Goal: Connect with others: Participate in discussion

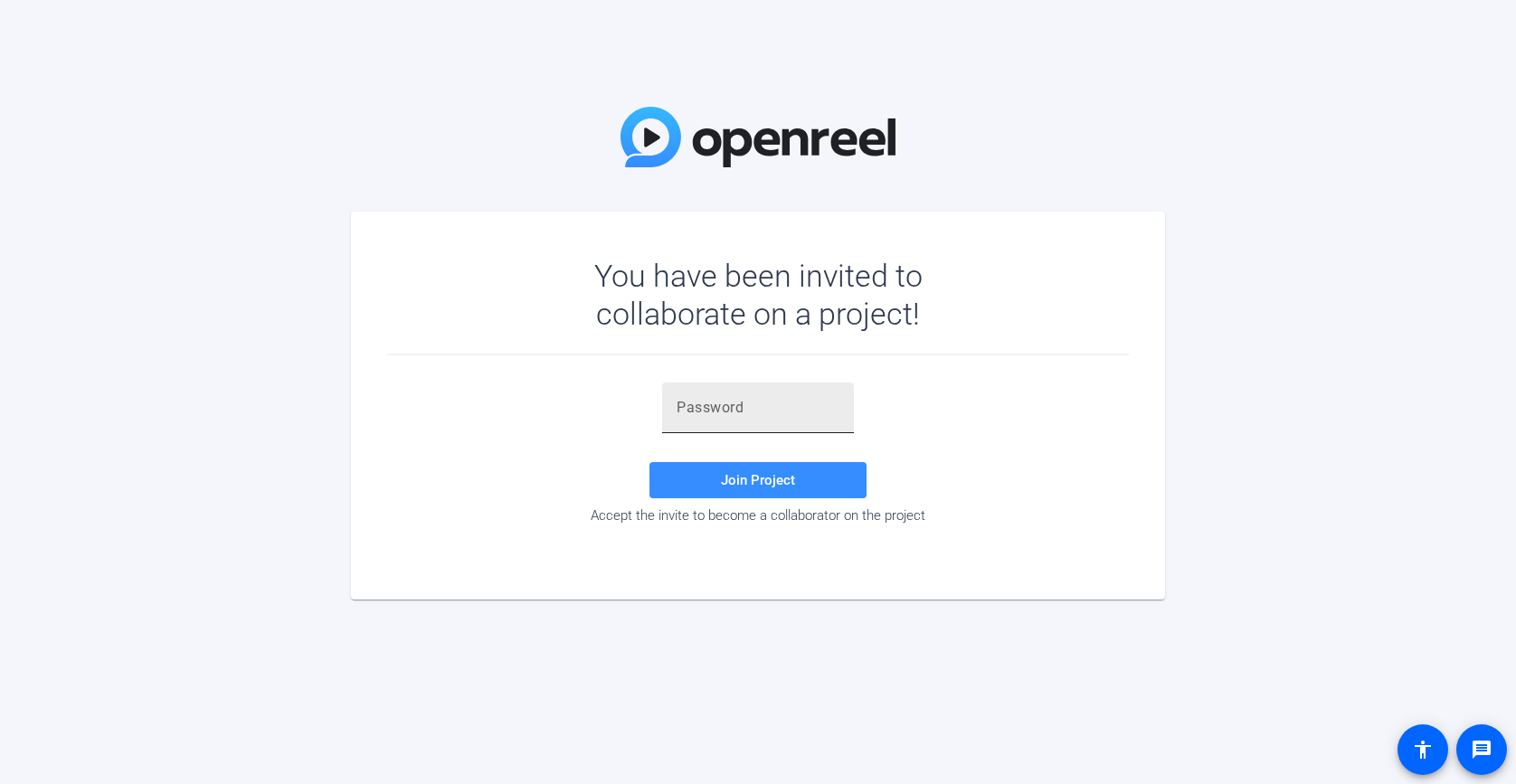
click at [731, 386] on div at bounding box center [758, 408] width 162 height 51
click at [733, 410] on input "text" at bounding box center [758, 408] width 162 height 22
paste input "}a$i}("
type input "}a$i}("
click at [895, 407] on div "}a$i}( Join Project Accept the invite to become a collaborator on the project" at bounding box center [758, 453] width 742 height 141
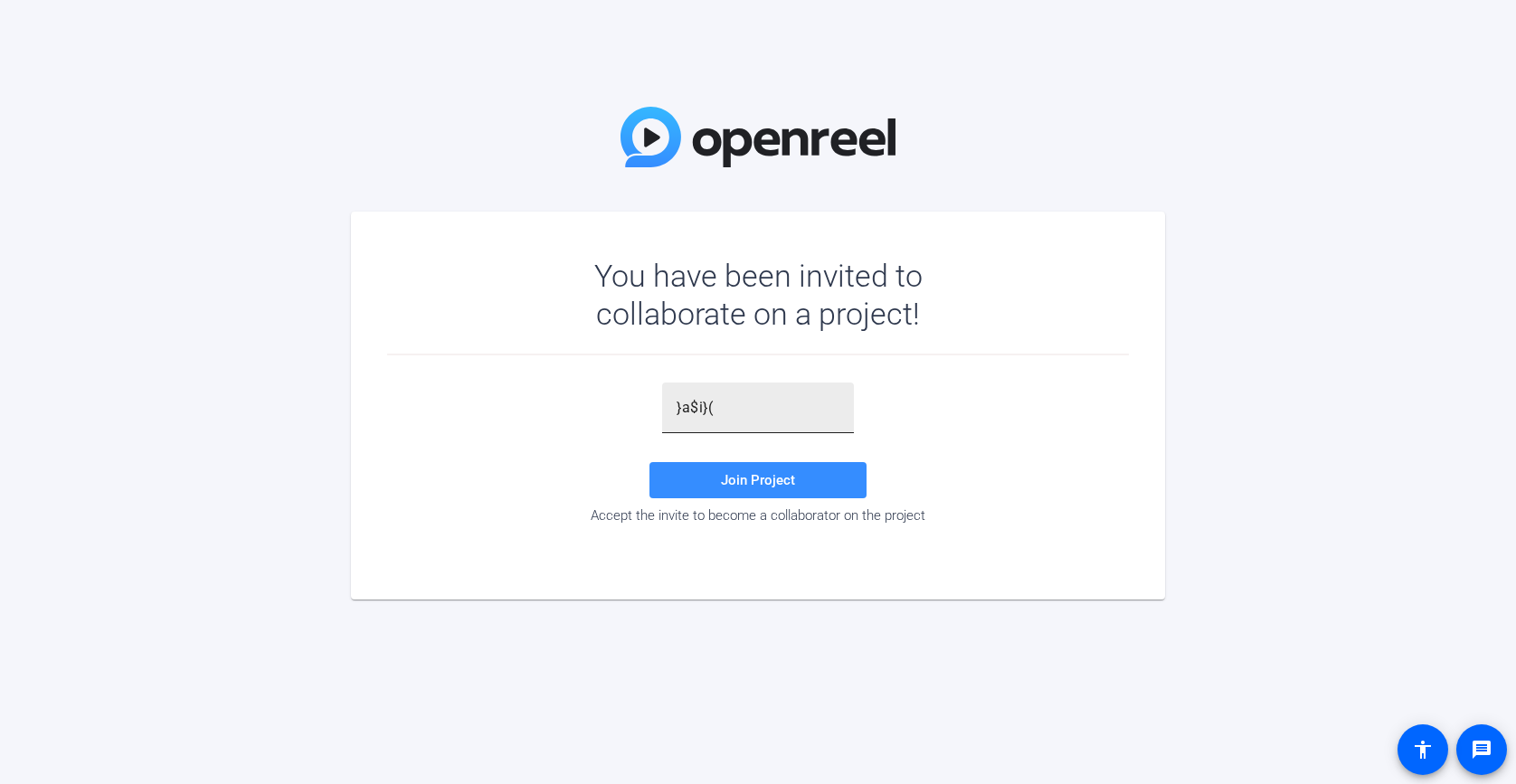
click at [752, 403] on input "}a$i}(" at bounding box center [758, 408] width 162 height 22
drag, startPoint x: 748, startPoint y: 409, endPoint x: 584, endPoint y: 400, distance: 164.2
click at [585, 400] on div "}a$i}( Join Project Accept the invite to become a collaborator on the project" at bounding box center [758, 453] width 742 height 141
paste input "}a$i}("
type input "}a$i}("
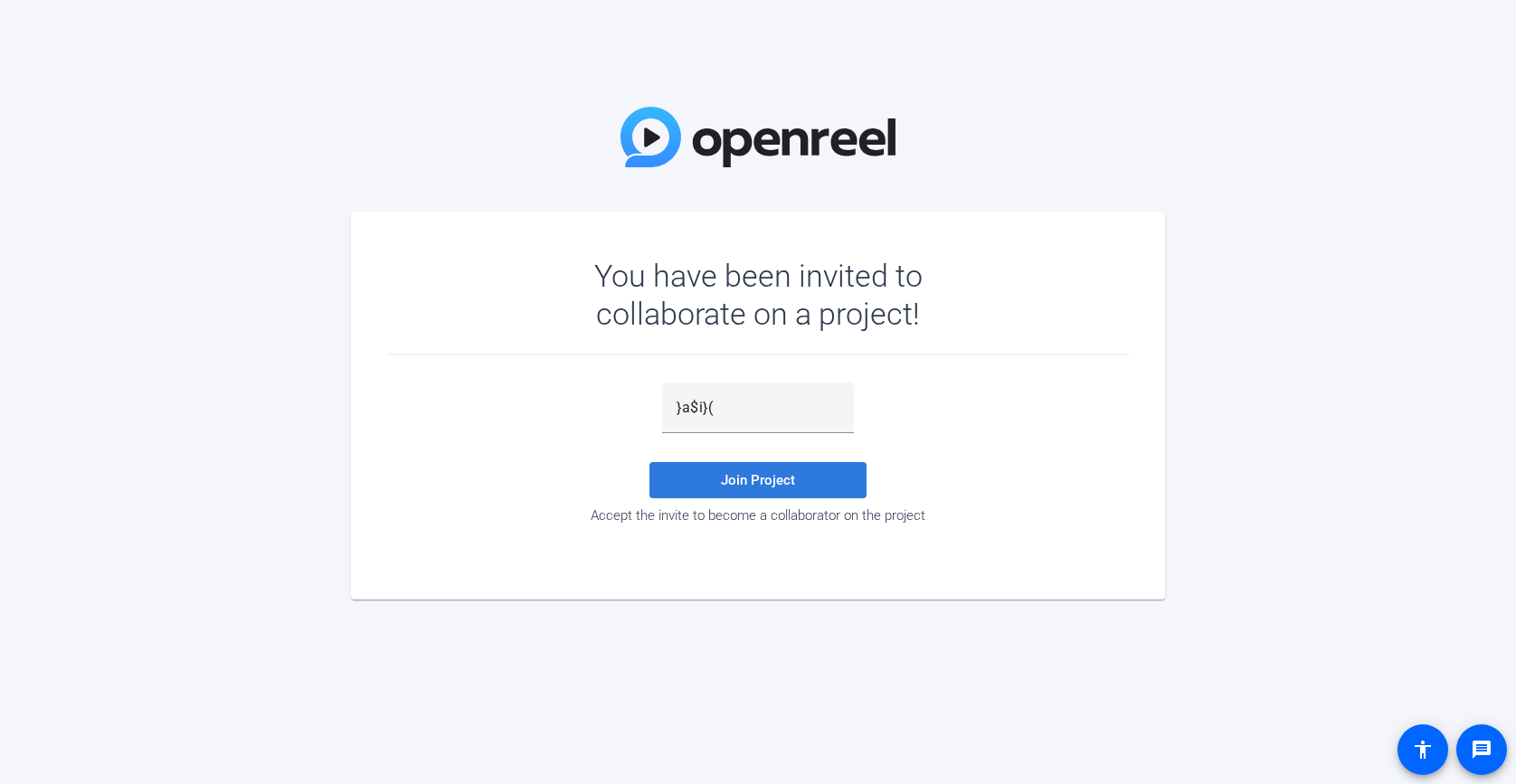
click at [772, 485] on span "Join Project" at bounding box center [758, 481] width 74 height 17
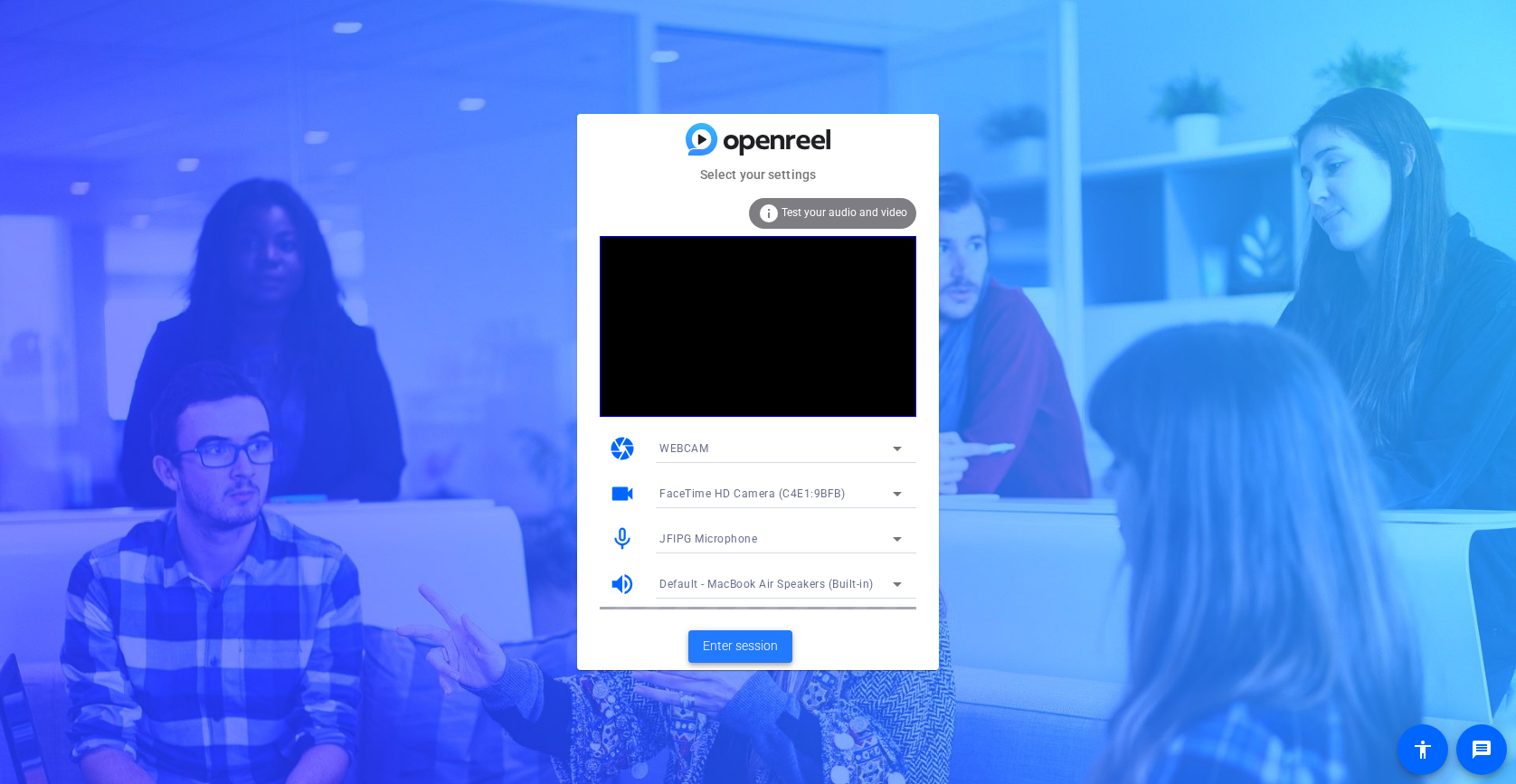
click at [764, 641] on span "Enter session" at bounding box center [740, 646] width 75 height 19
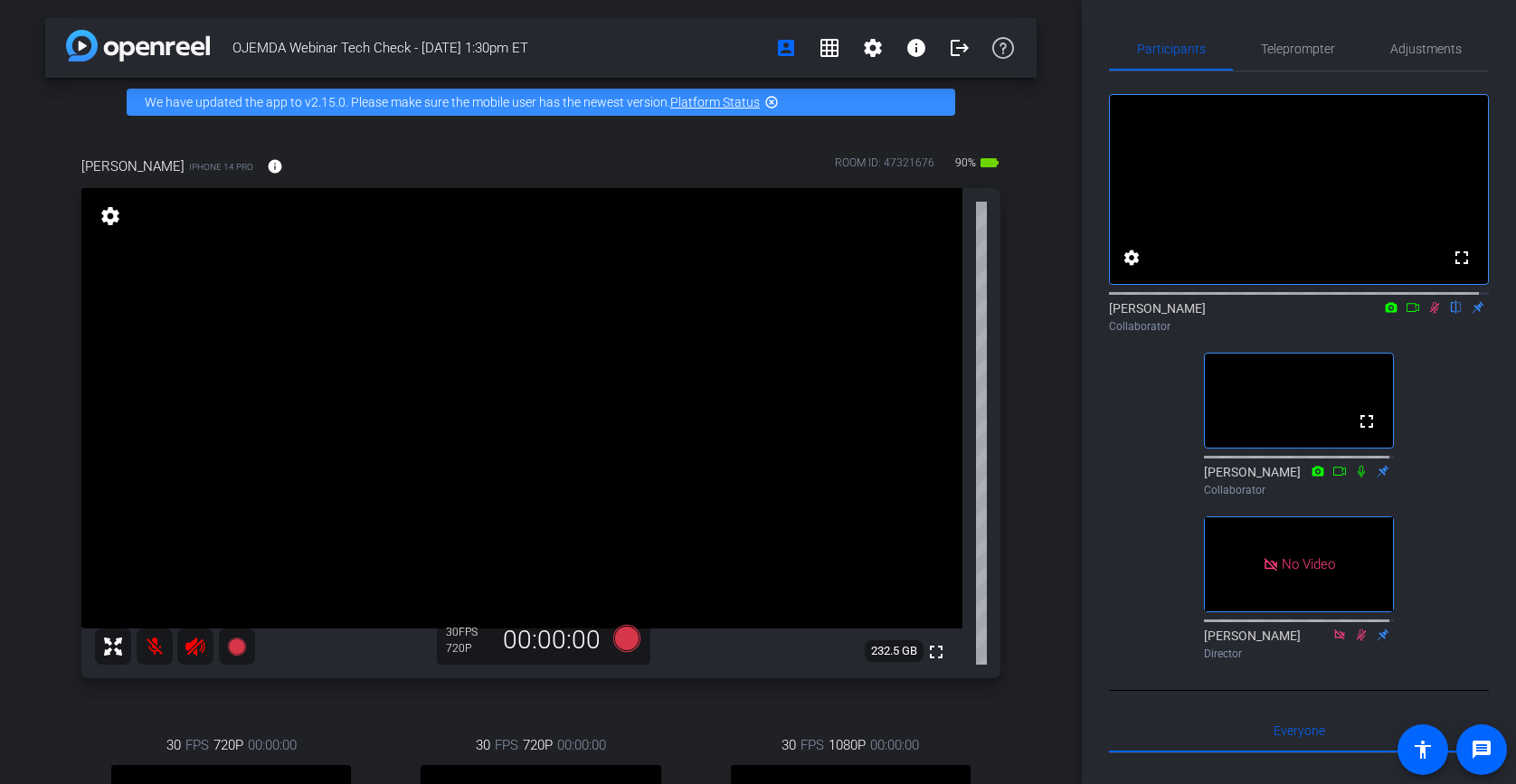
click at [1428, 314] on icon at bounding box center [1435, 307] width 15 height 13
click at [1431, 314] on icon at bounding box center [1435, 307] width 7 height 12
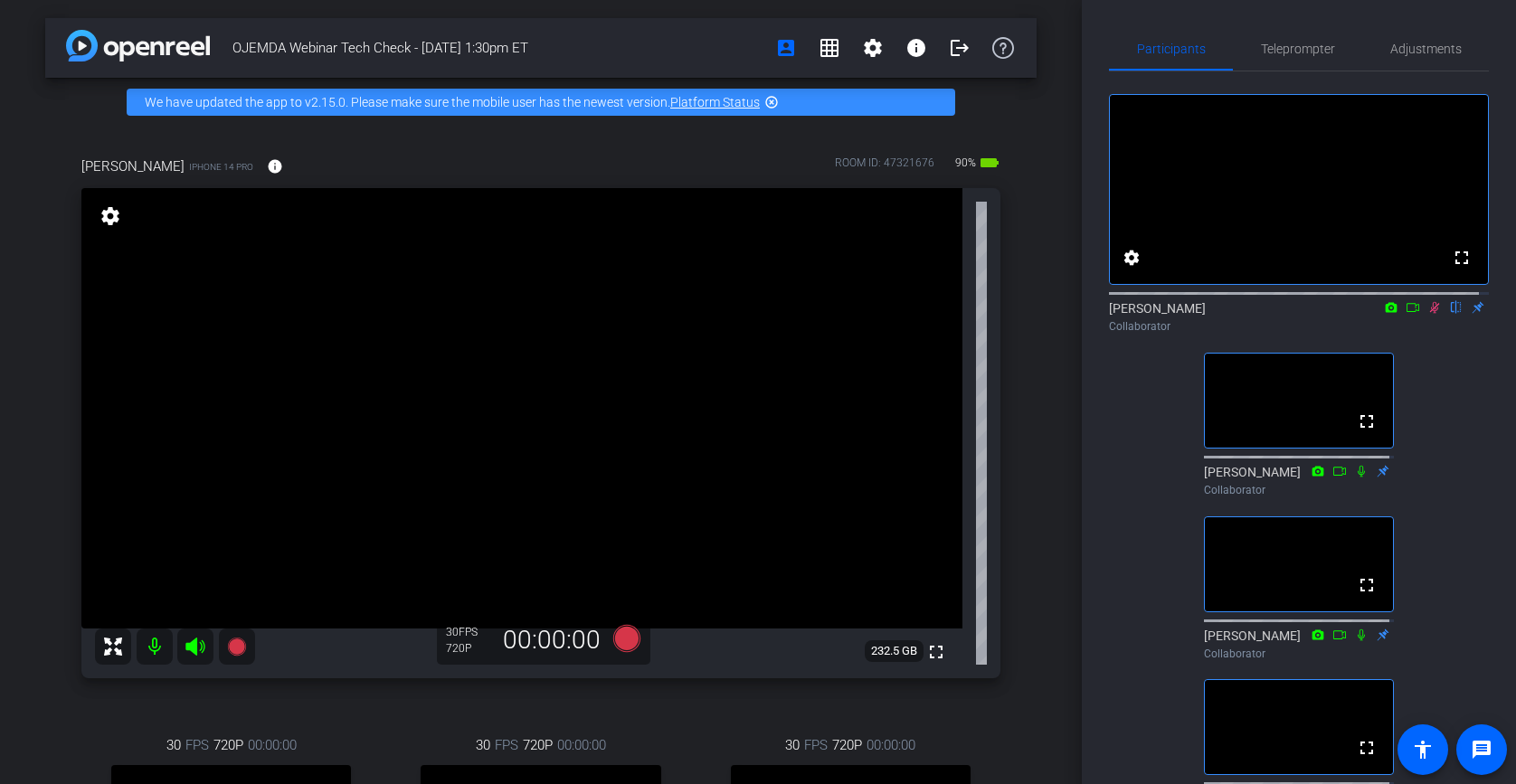
click at [1430, 314] on icon at bounding box center [1435, 307] width 10 height 12
click at [1405, 314] on icon at bounding box center [1413, 307] width 15 height 13
click at [1449, 314] on icon at bounding box center [1456, 307] width 15 height 13
click at [1427, 314] on icon at bounding box center [1435, 307] width 15 height 13
click at [1480, 762] on span at bounding box center [1481, 749] width 43 height 43
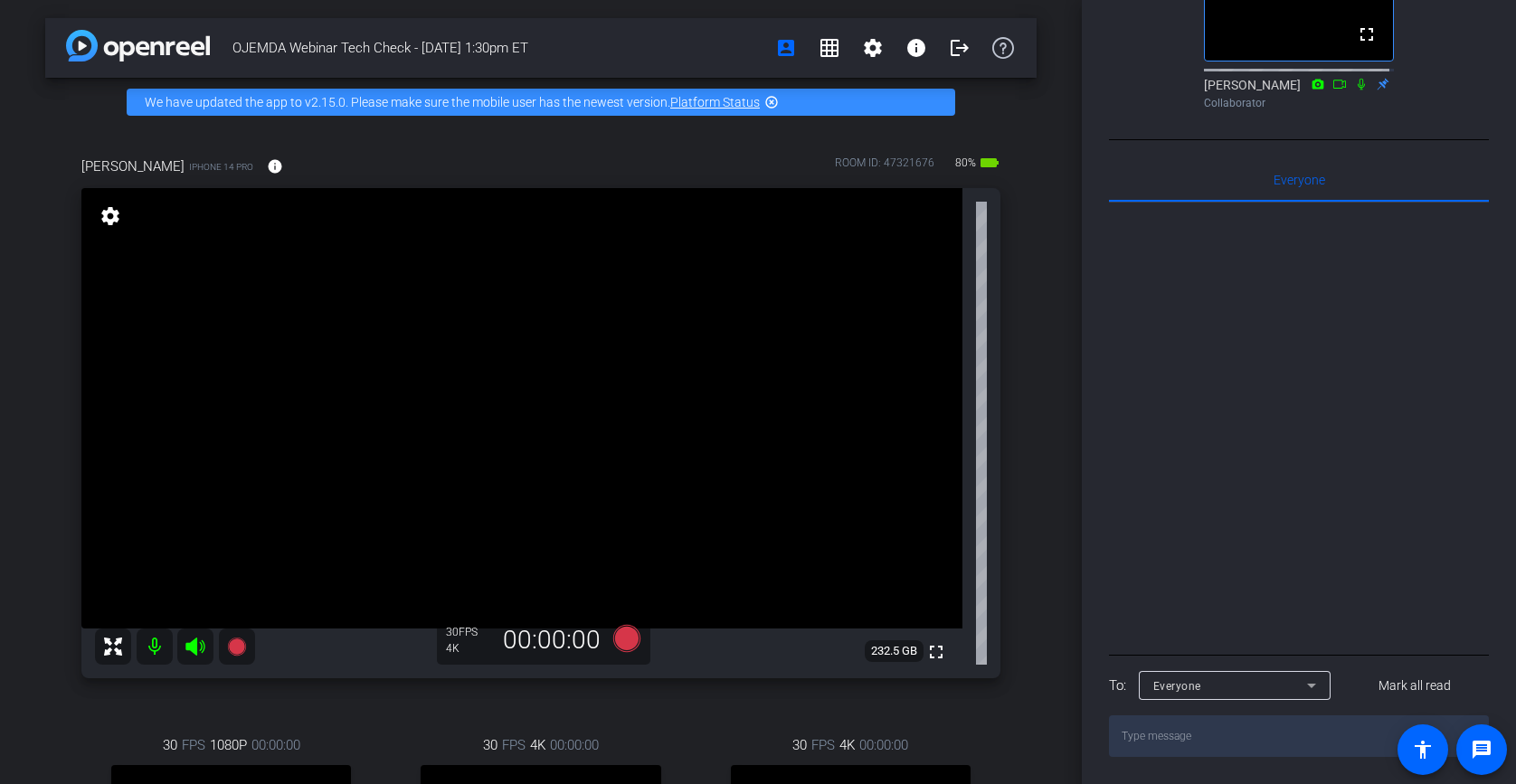
scroll to position [457, 0]
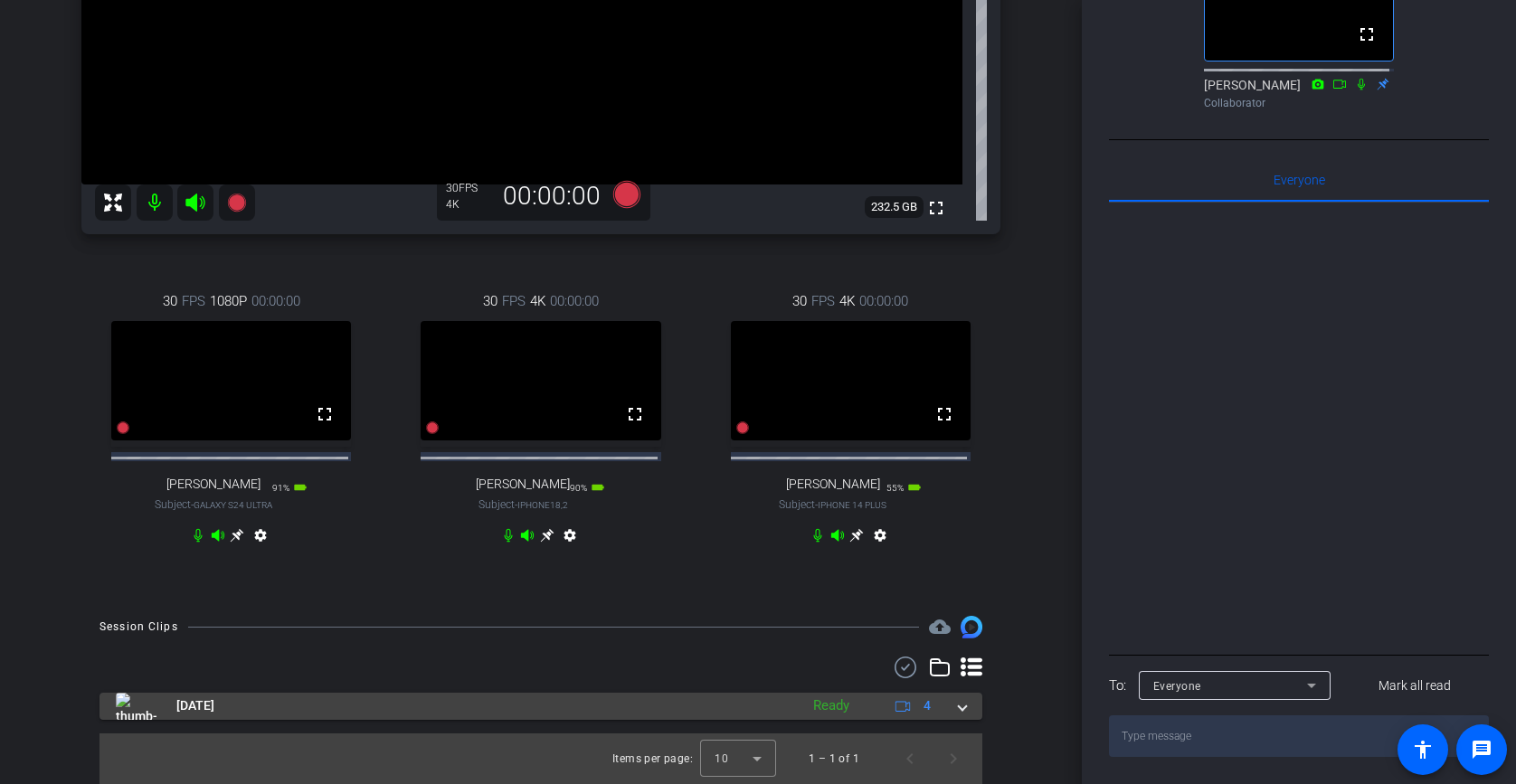
click at [959, 707] on span at bounding box center [962, 706] width 7 height 19
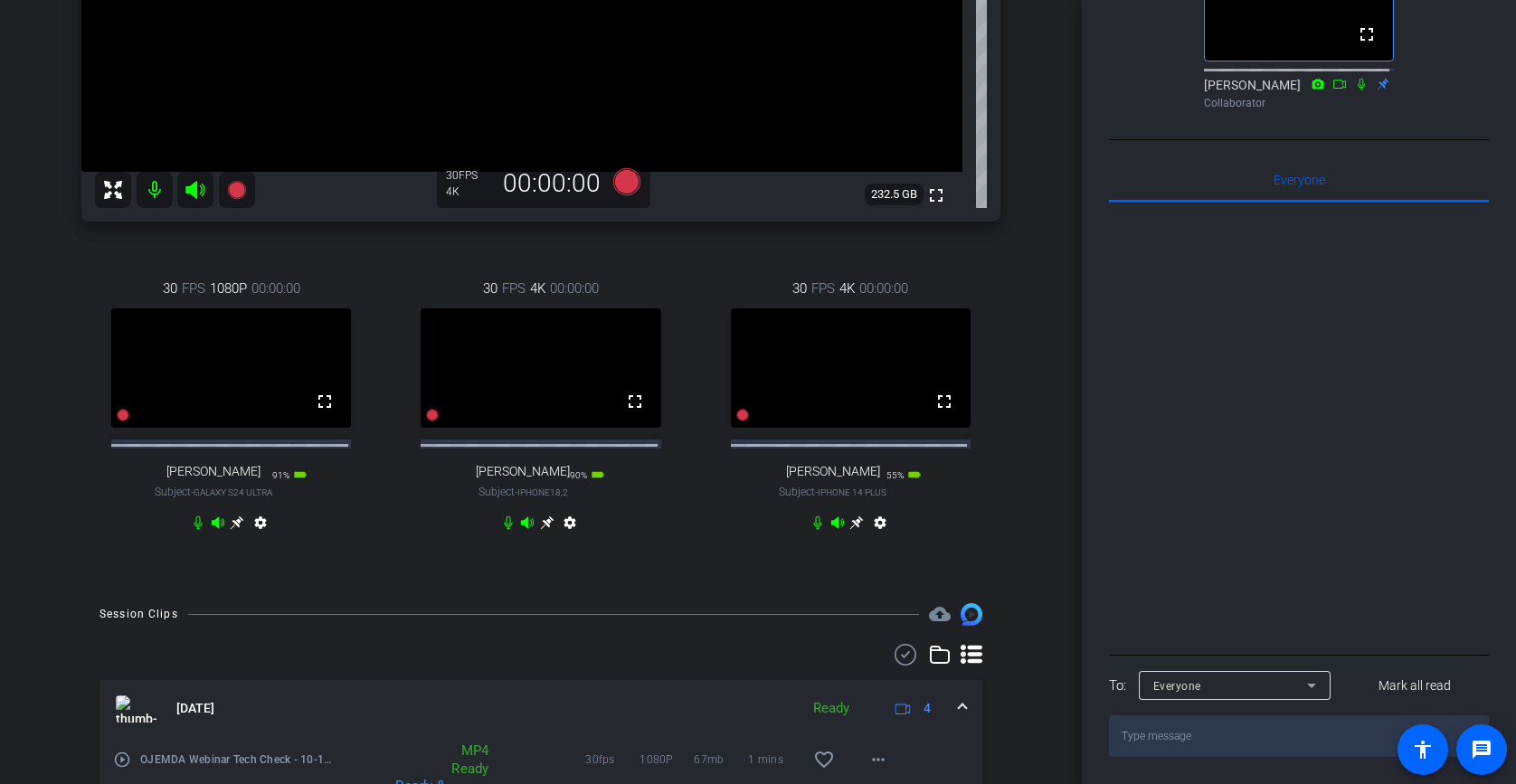
scroll to position [656, 0]
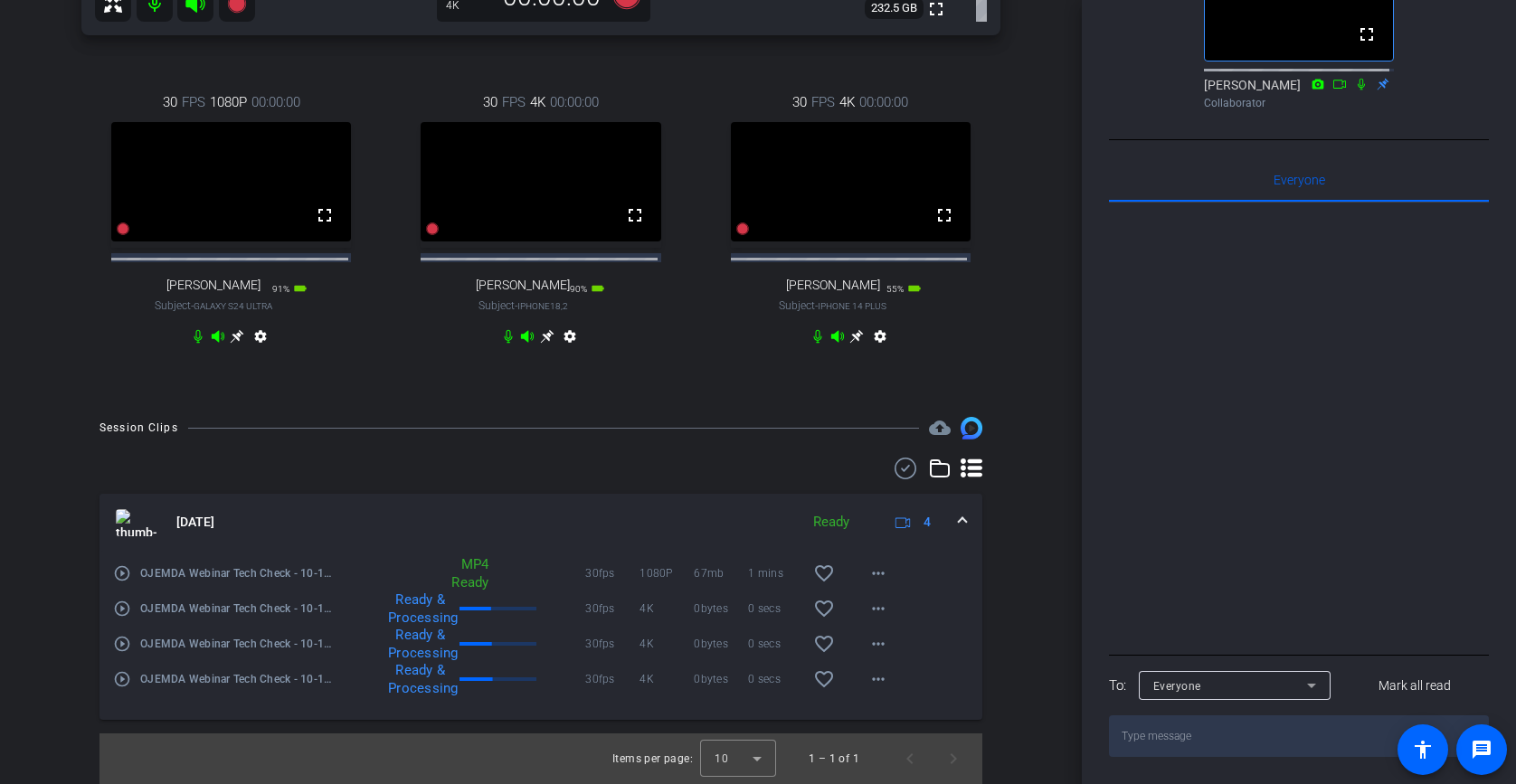
click at [959, 518] on span at bounding box center [962, 522] width 7 height 19
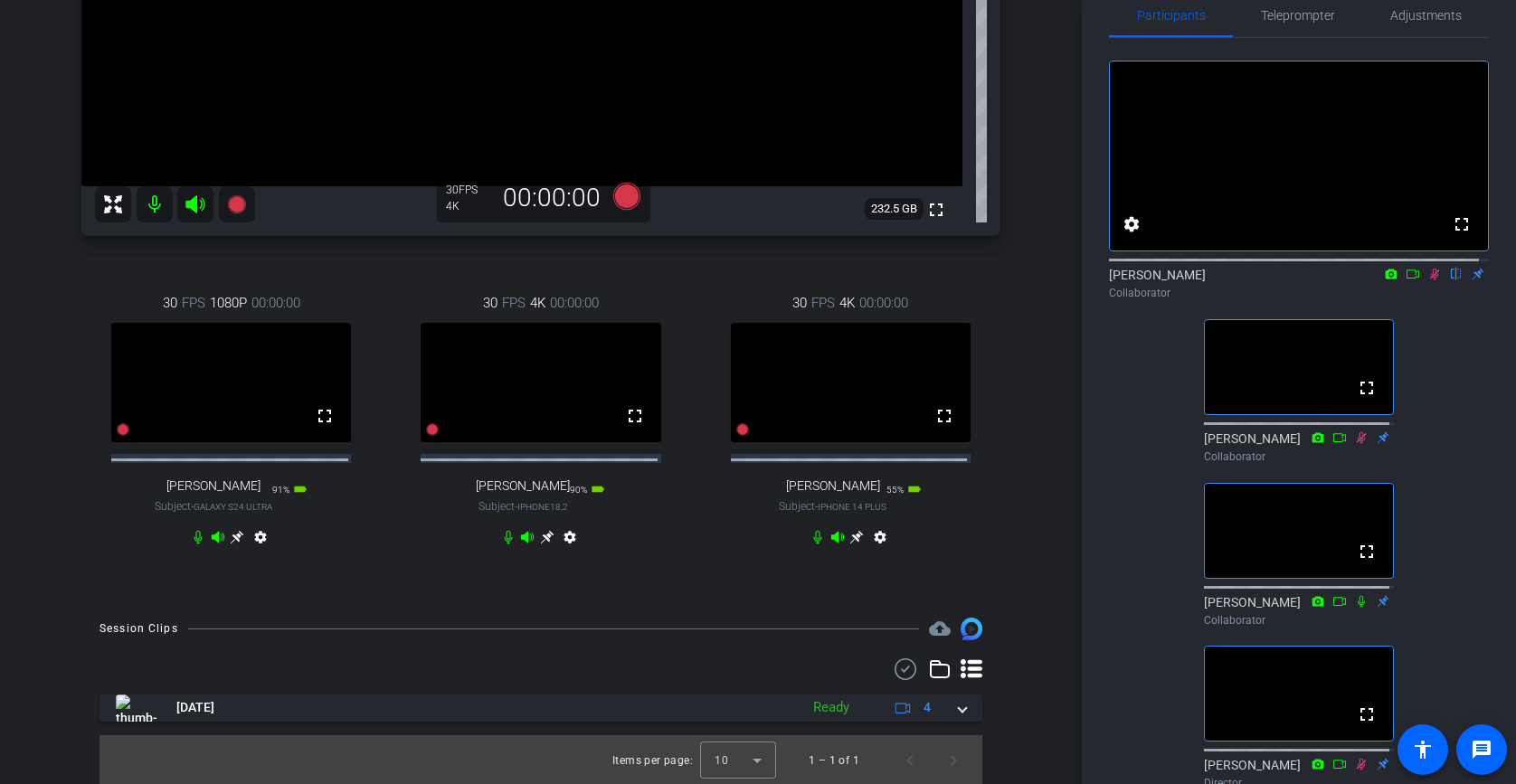
scroll to position [0, 0]
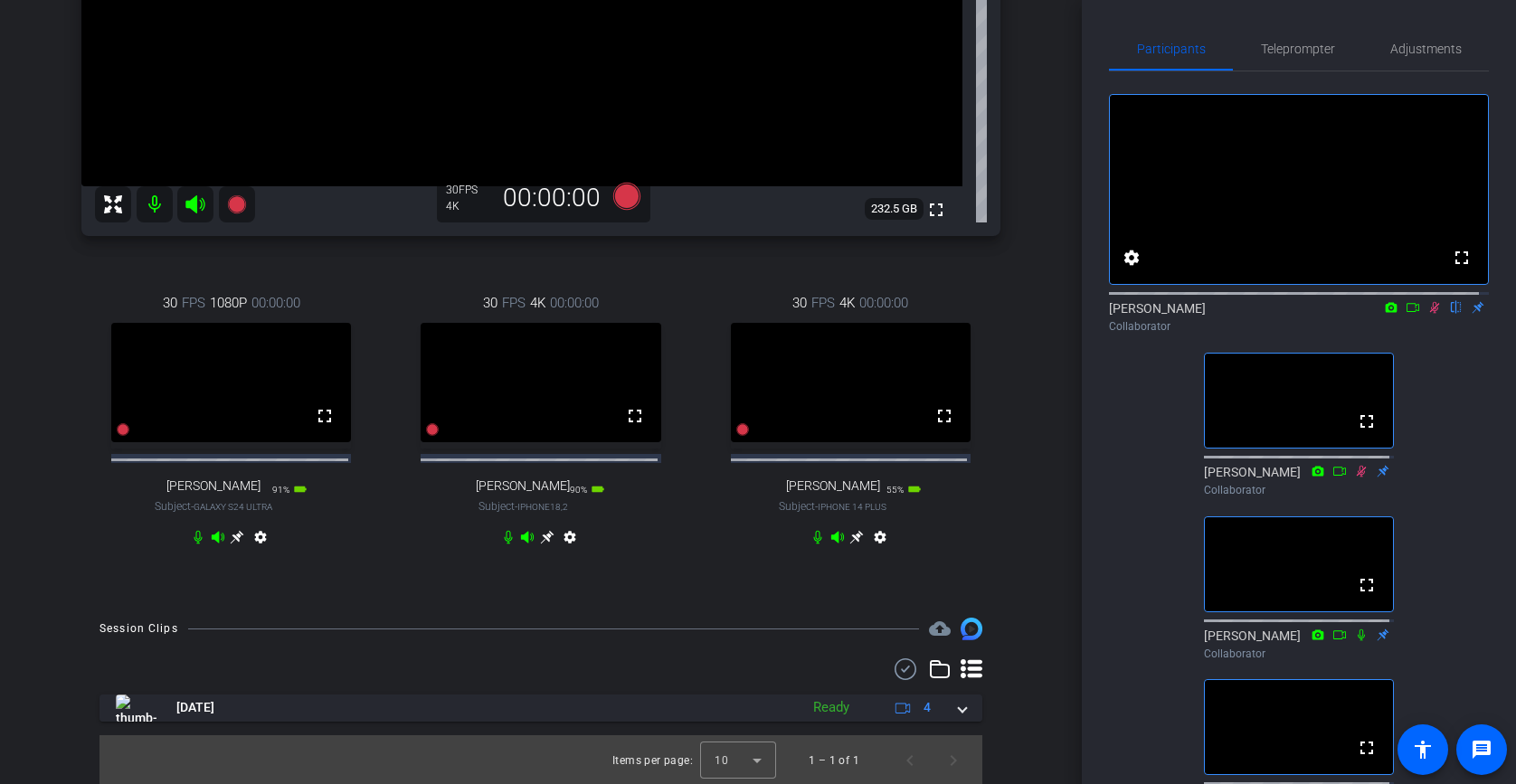
click at [1430, 314] on icon at bounding box center [1435, 307] width 10 height 12
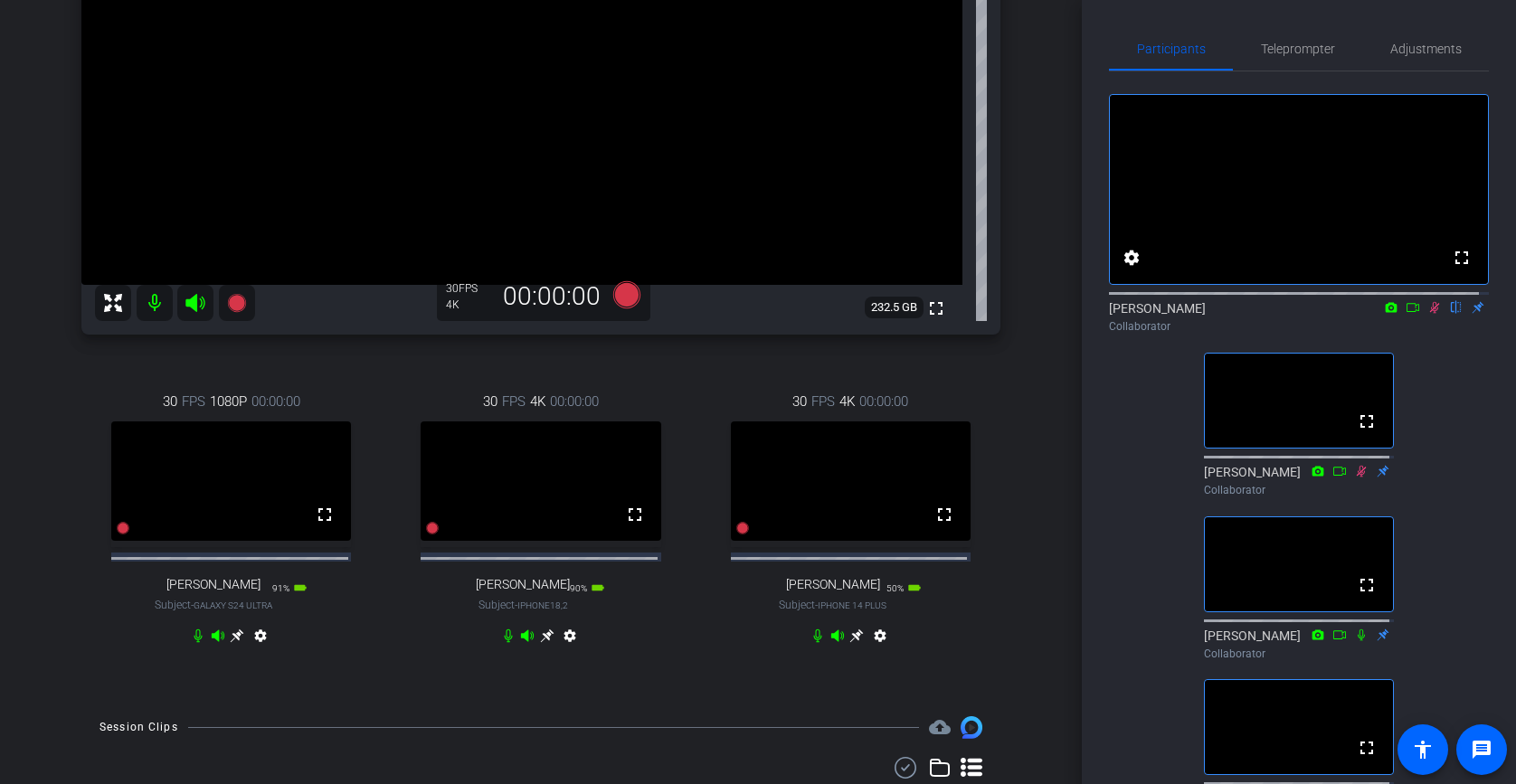
scroll to position [360, 0]
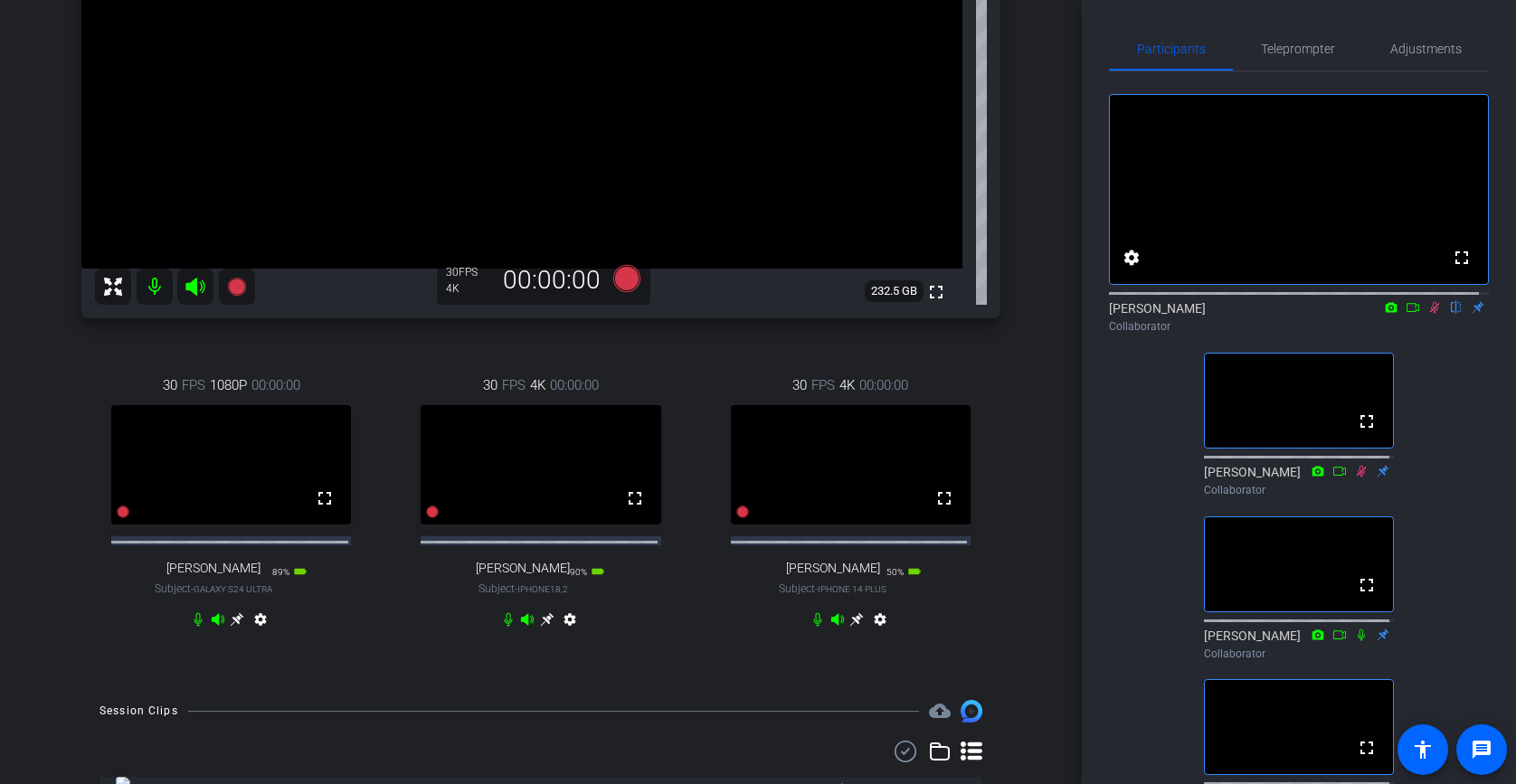
click at [1432, 315] on mat-icon at bounding box center [1435, 307] width 22 height 17
